Goal: Information Seeking & Learning: Learn about a topic

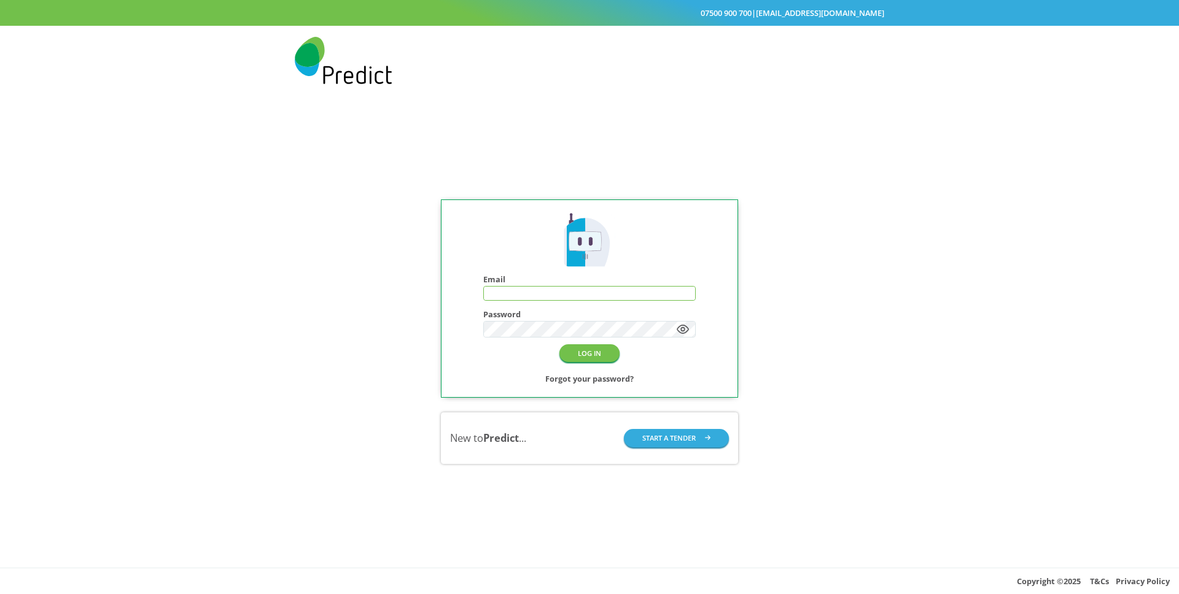
click at [514, 293] on input "text" at bounding box center [589, 294] width 211 height 14
type input "**********"
click at [600, 350] on button "LOG IN" at bounding box center [589, 353] width 60 height 18
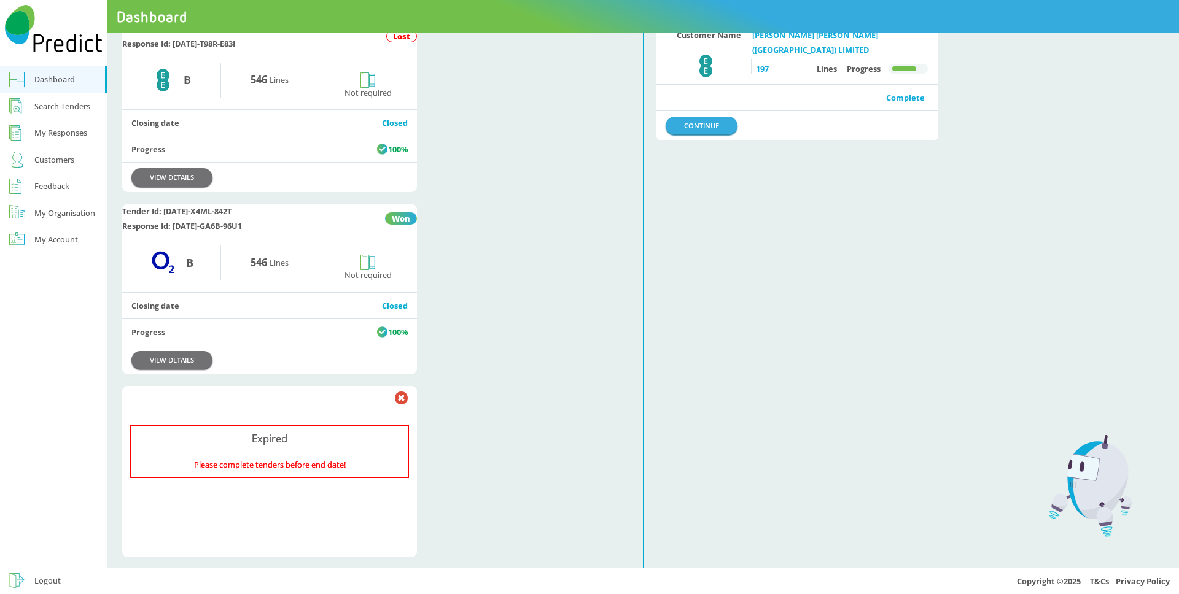
scroll to position [871, 0]
click at [164, 368] on link "VIEW DETAILS" at bounding box center [171, 359] width 81 height 18
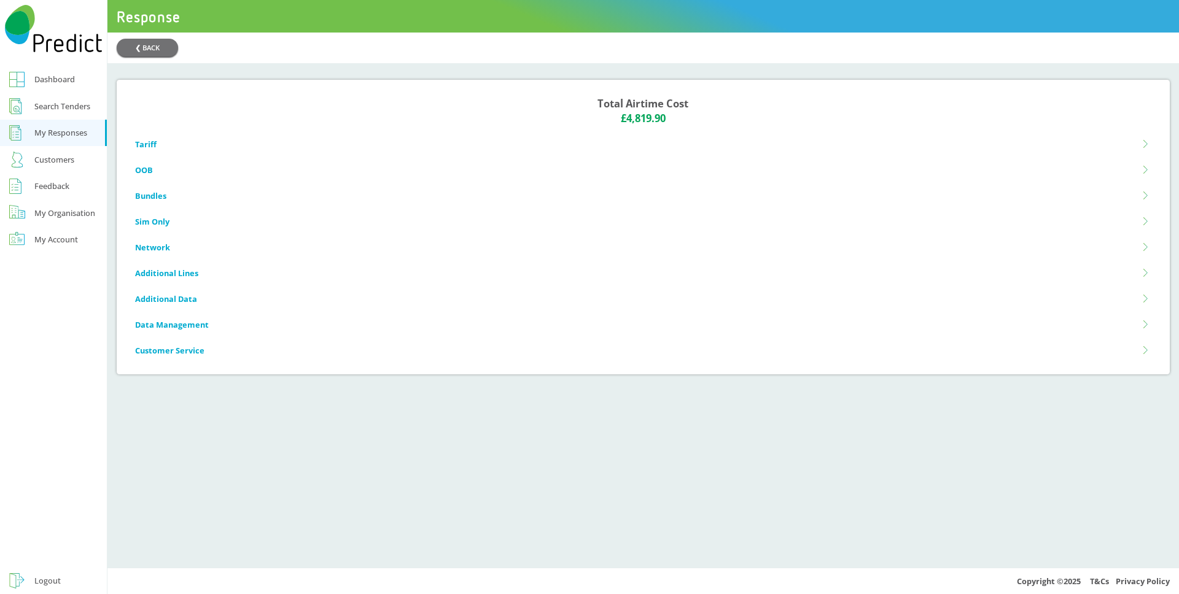
click at [408, 147] on li "Tariff" at bounding box center [643, 144] width 1016 height 26
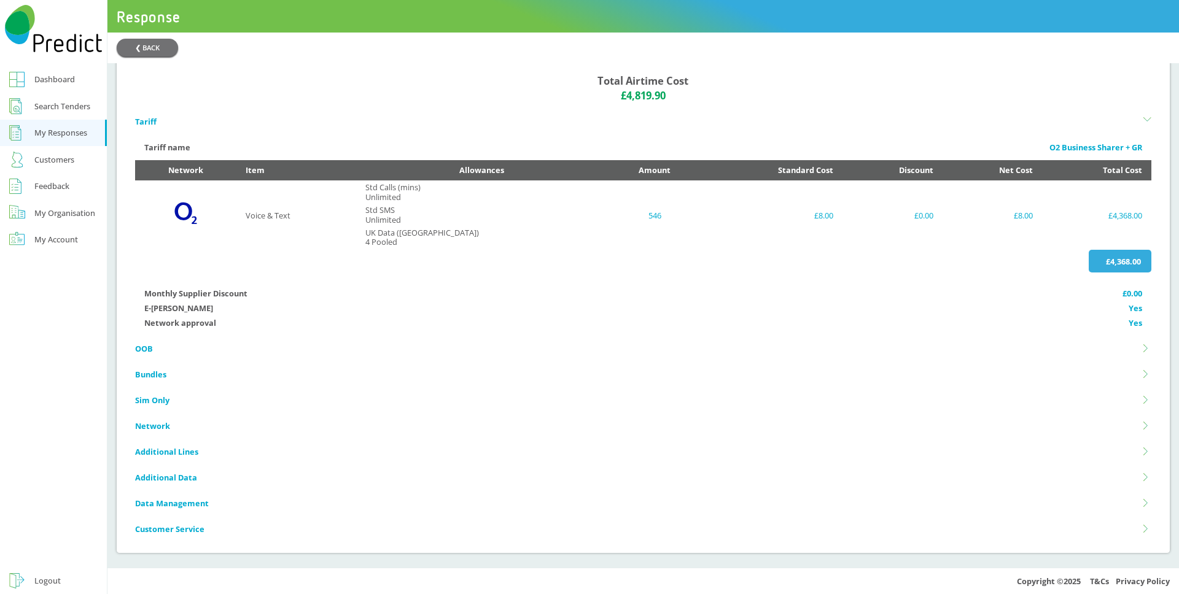
scroll to position [30, 0]
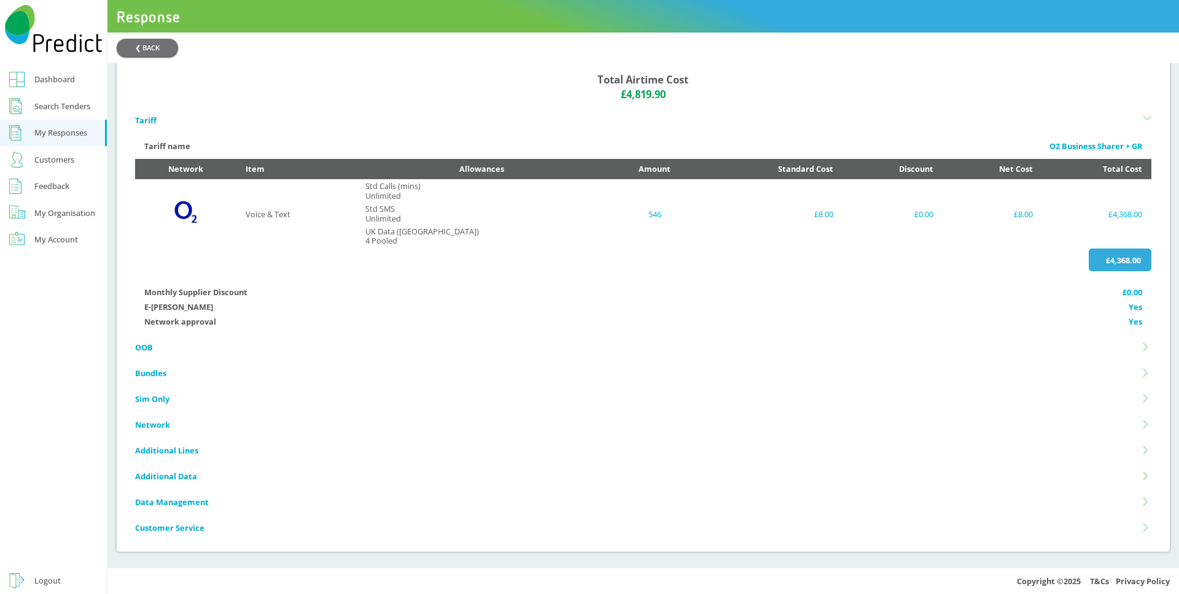
click at [363, 348] on li "OOB" at bounding box center [643, 348] width 1016 height 26
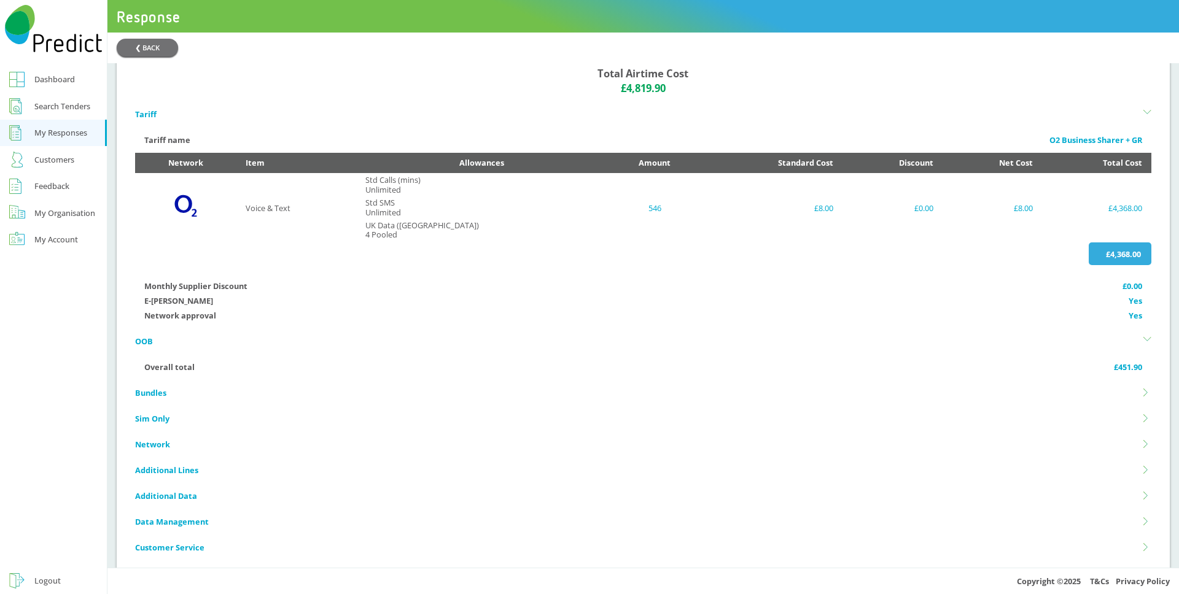
scroll to position [56, 0]
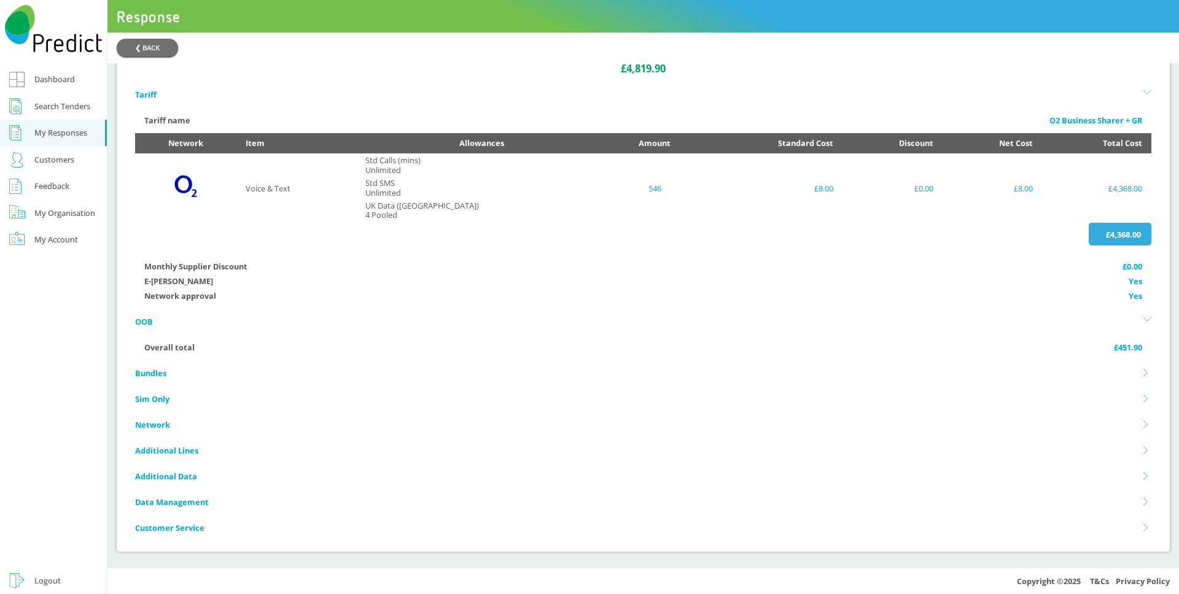
click at [319, 374] on li "Bundles" at bounding box center [643, 373] width 1016 height 26
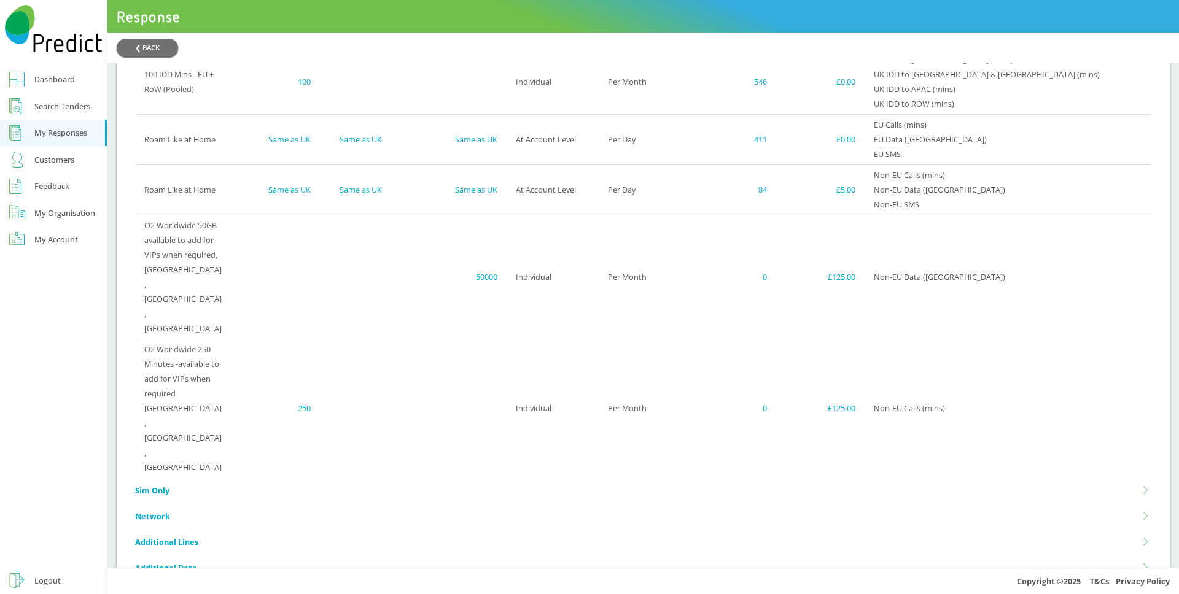
scroll to position [416, 0]
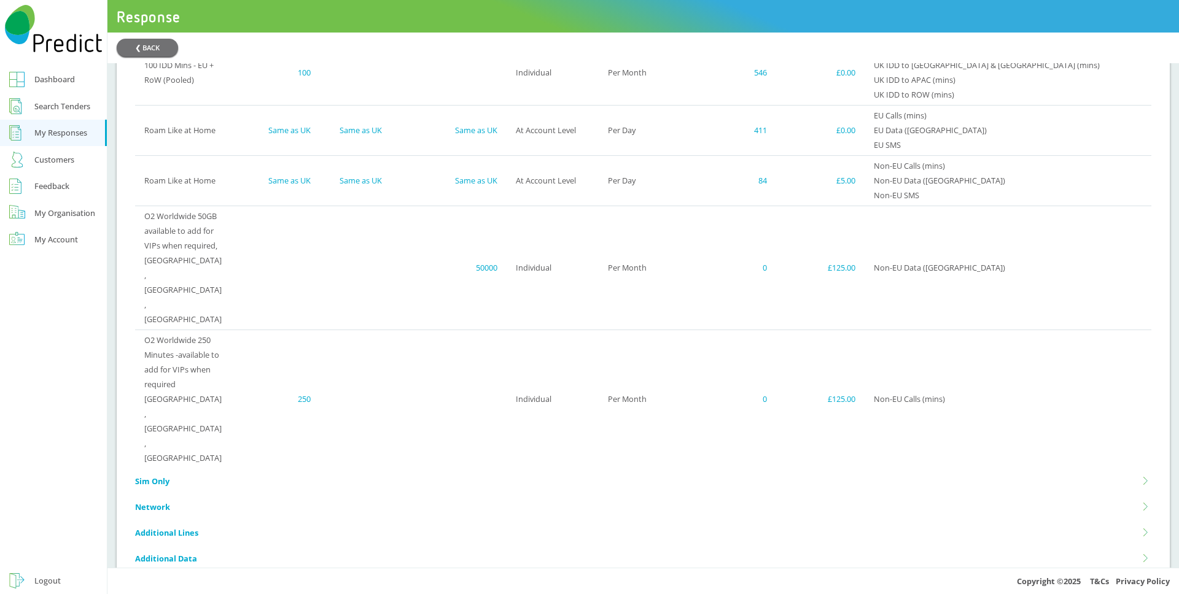
click at [277, 469] on li "Sim Only" at bounding box center [643, 482] width 1016 height 26
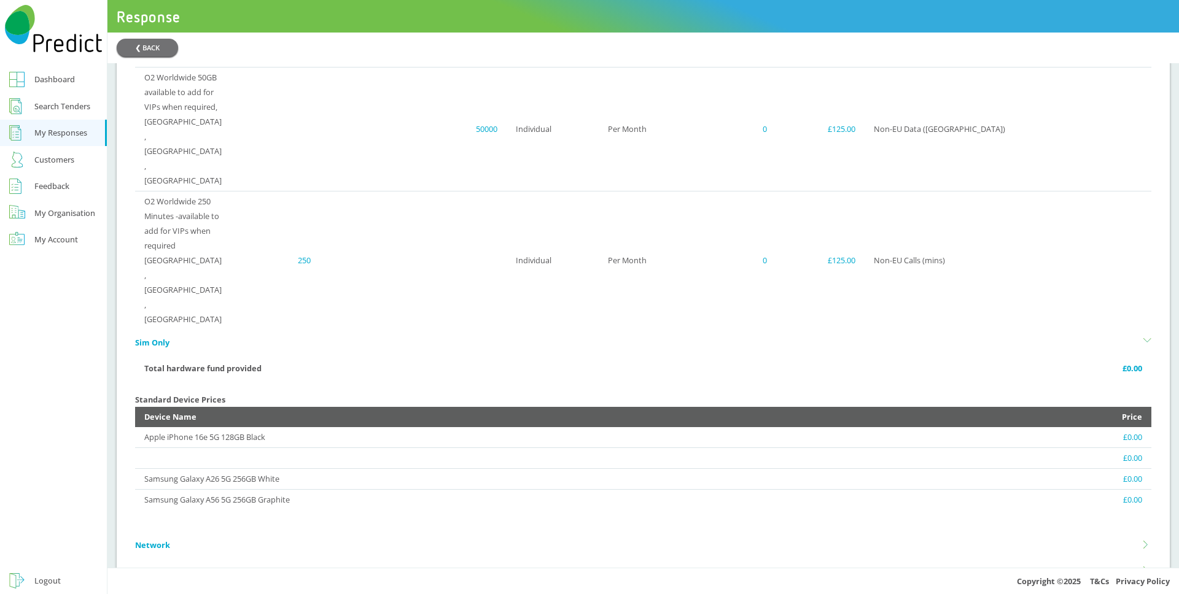
scroll to position [555, 0]
click at [240, 532] on li "Network" at bounding box center [643, 545] width 1016 height 26
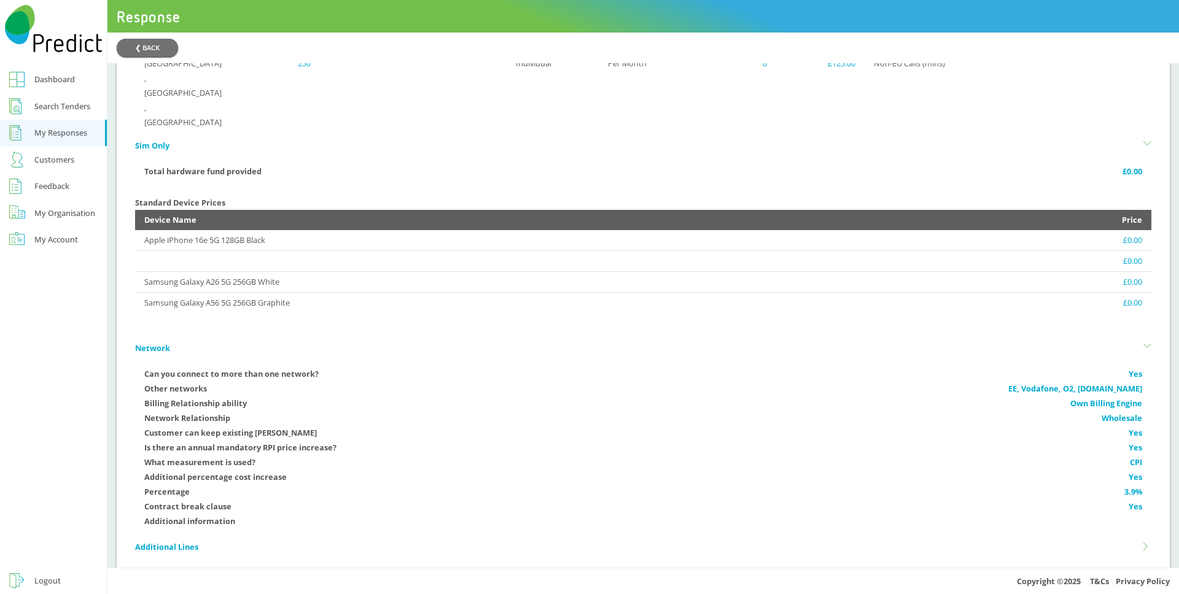
scroll to position [766, 0]
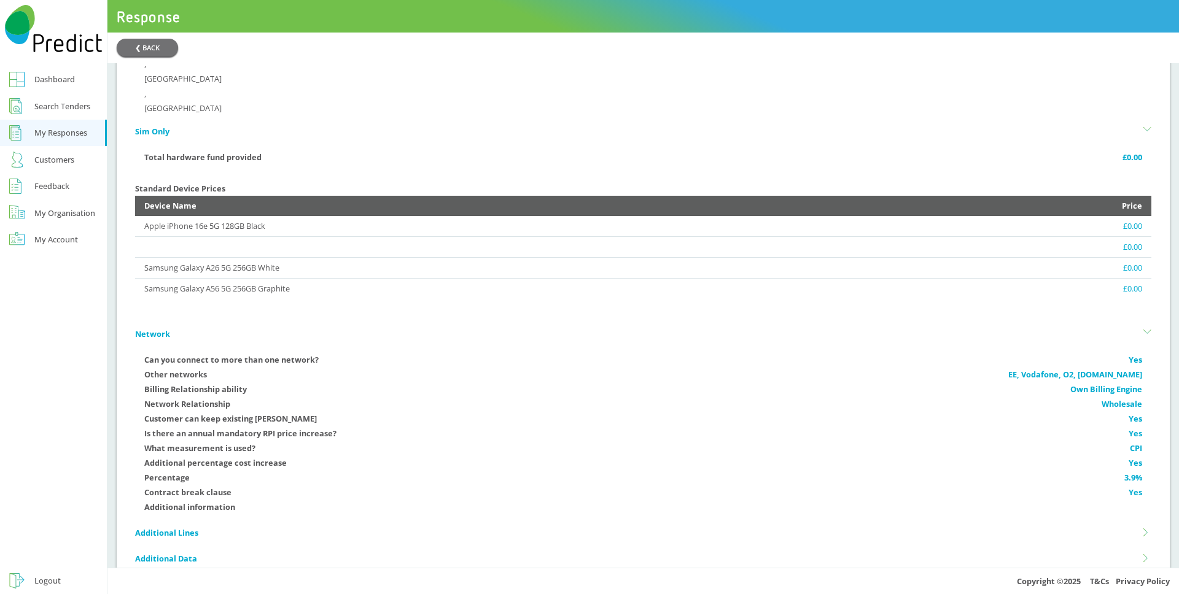
click at [221, 520] on li "Additional Lines" at bounding box center [643, 533] width 1016 height 26
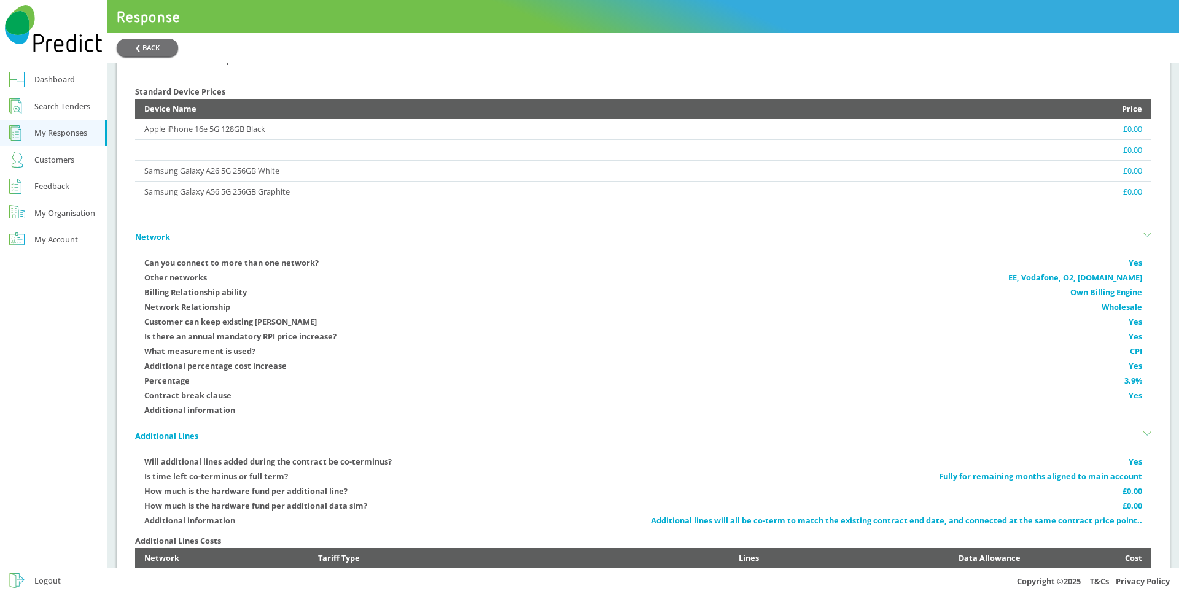
scroll to position [882, 0]
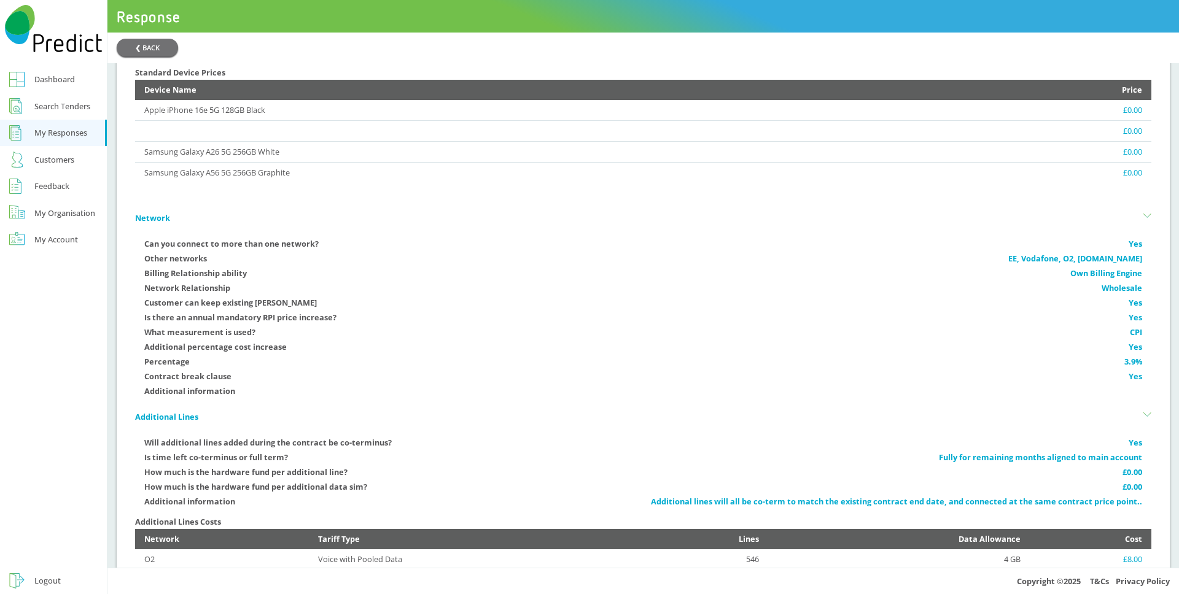
click at [206, 570] on li "Additional Data" at bounding box center [643, 583] width 1016 height 26
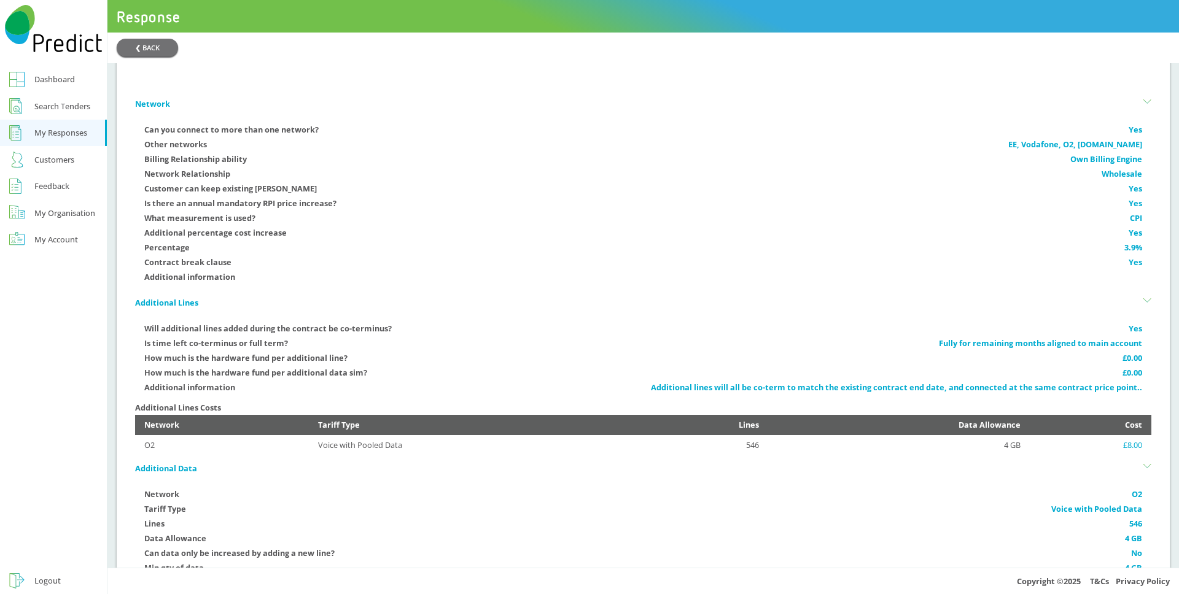
scroll to position [1035, 0]
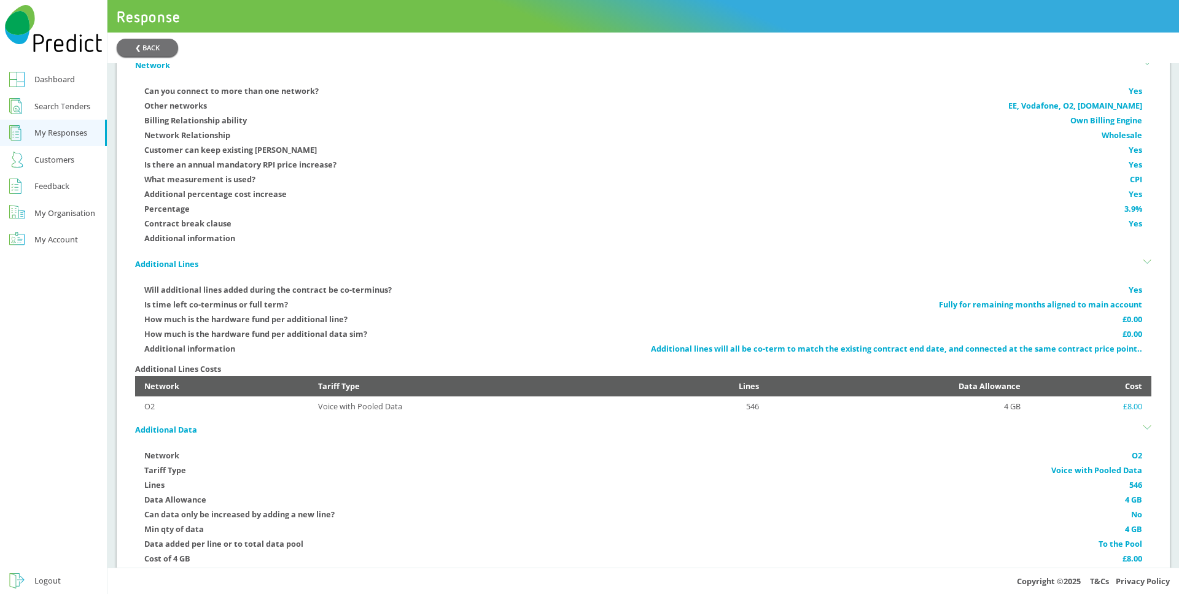
click at [219, 572] on li "Data Management" at bounding box center [643, 585] width 1016 height 26
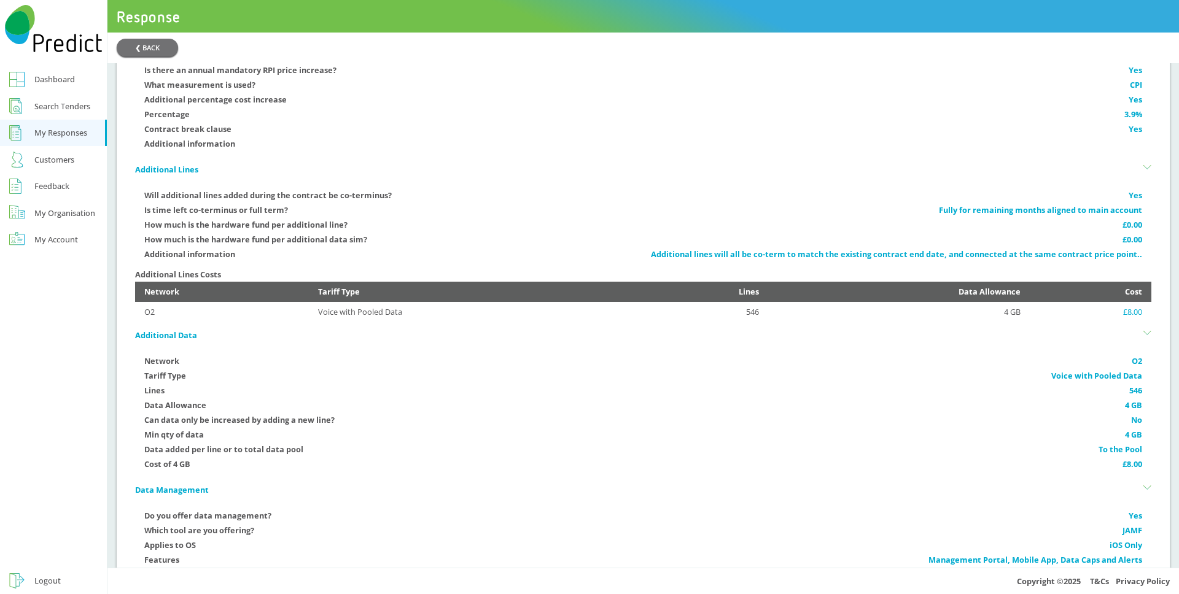
scroll to position [1149, 0]
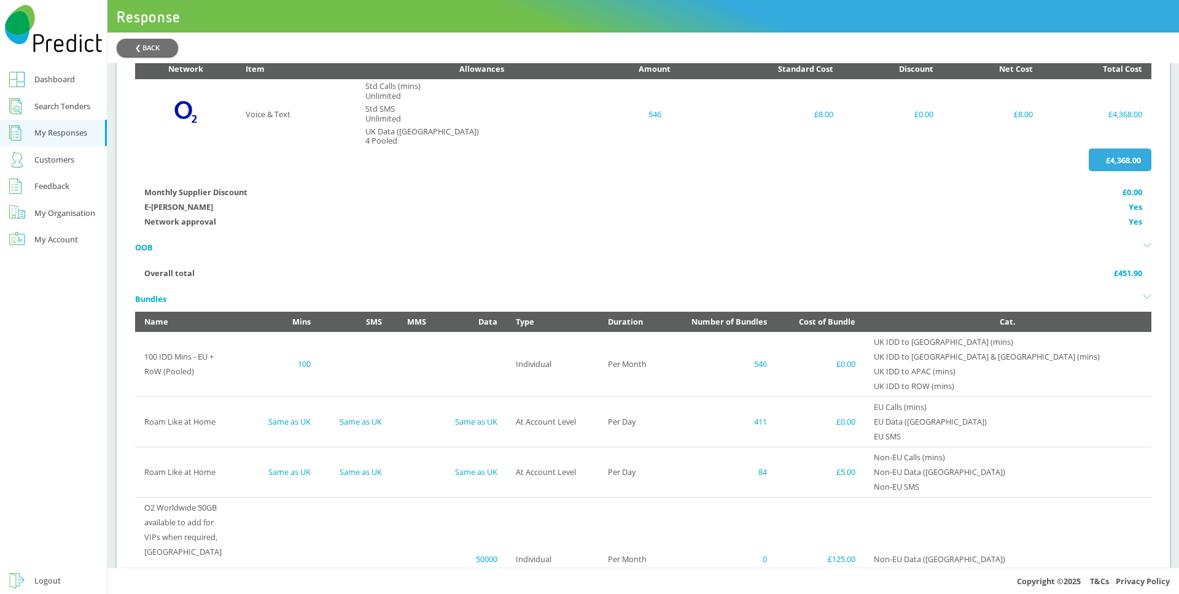
scroll to position [0, 0]
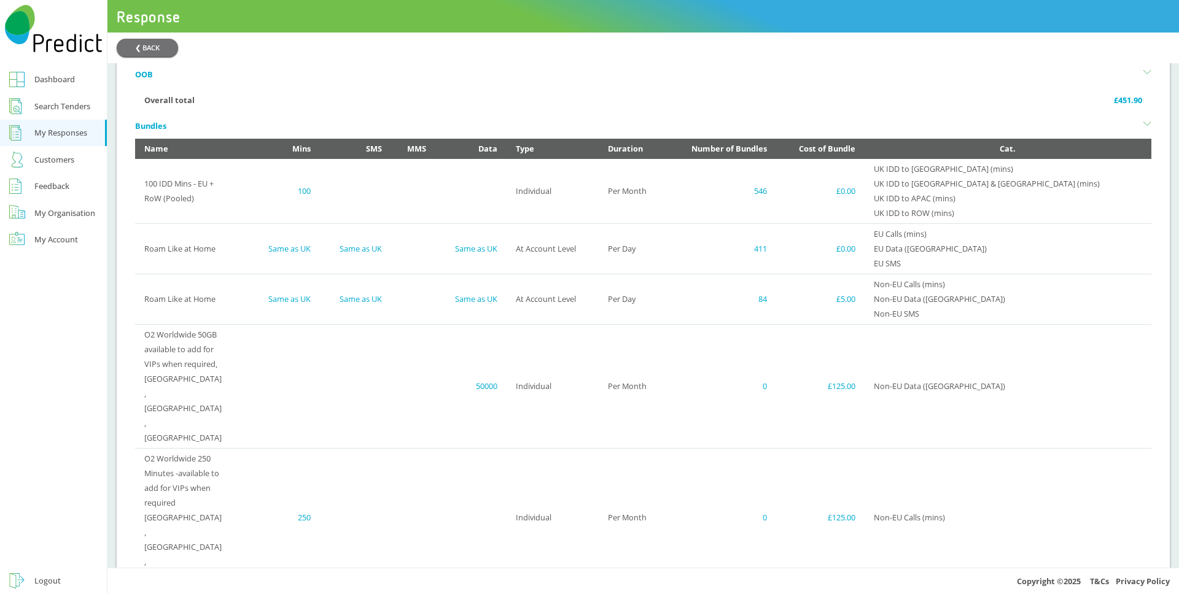
scroll to position [295, 0]
